Goal: Obtain resource: Download file/media

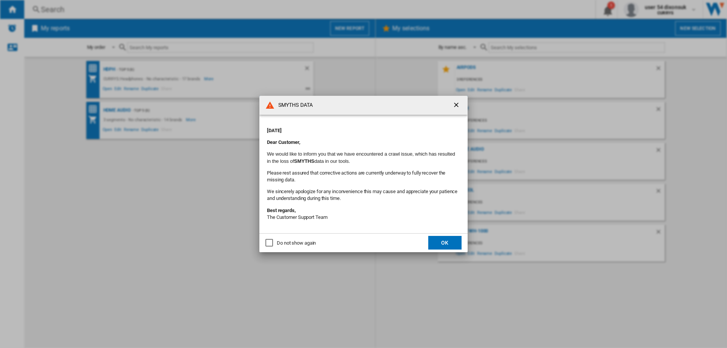
click at [299, 242] on div "Do not show again" at bounding box center [296, 243] width 39 height 7
click at [439, 243] on button "OK" at bounding box center [444, 243] width 33 height 14
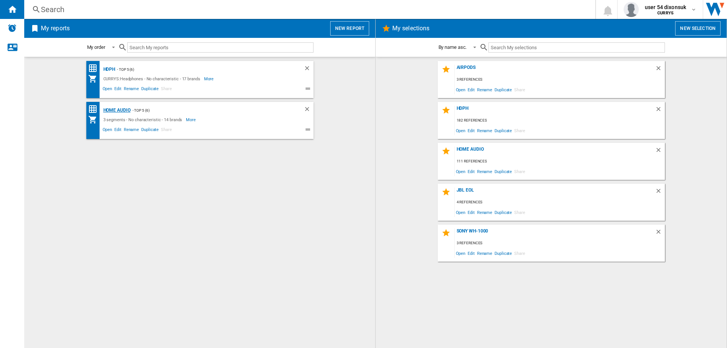
click at [120, 111] on div "Home Audio" at bounding box center [116, 110] width 29 height 9
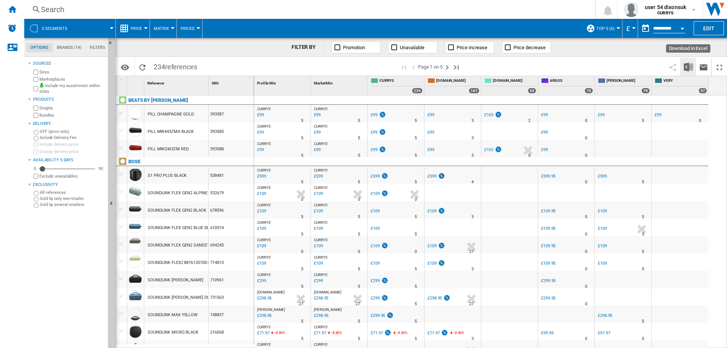
click at [694, 68] on button "Download in Excel" at bounding box center [688, 67] width 15 height 18
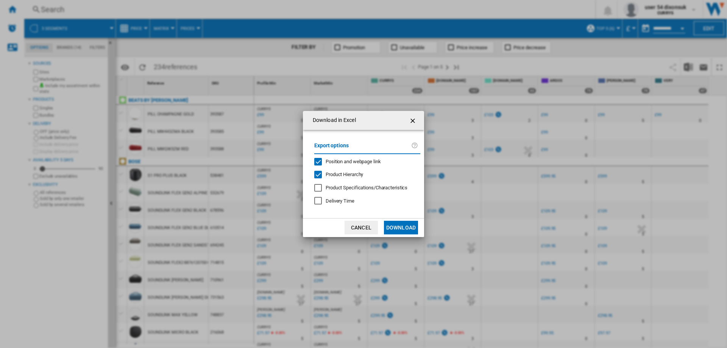
click at [344, 175] on span "Product Hierarchy" at bounding box center [344, 175] width 37 height 6
click at [393, 228] on button "Download" at bounding box center [401, 228] width 34 height 14
